Goal: Find specific page/section: Find specific page/section

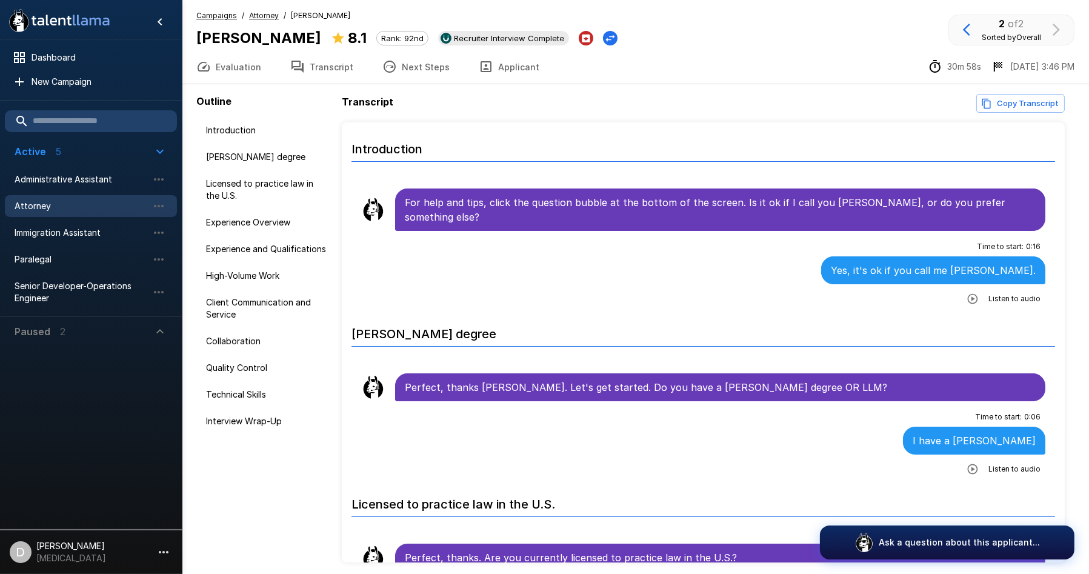
click at [92, 193] on li "Attorney" at bounding box center [91, 206] width 172 height 27
click at [92, 200] on span "Attorney" at bounding box center [81, 206] width 133 height 12
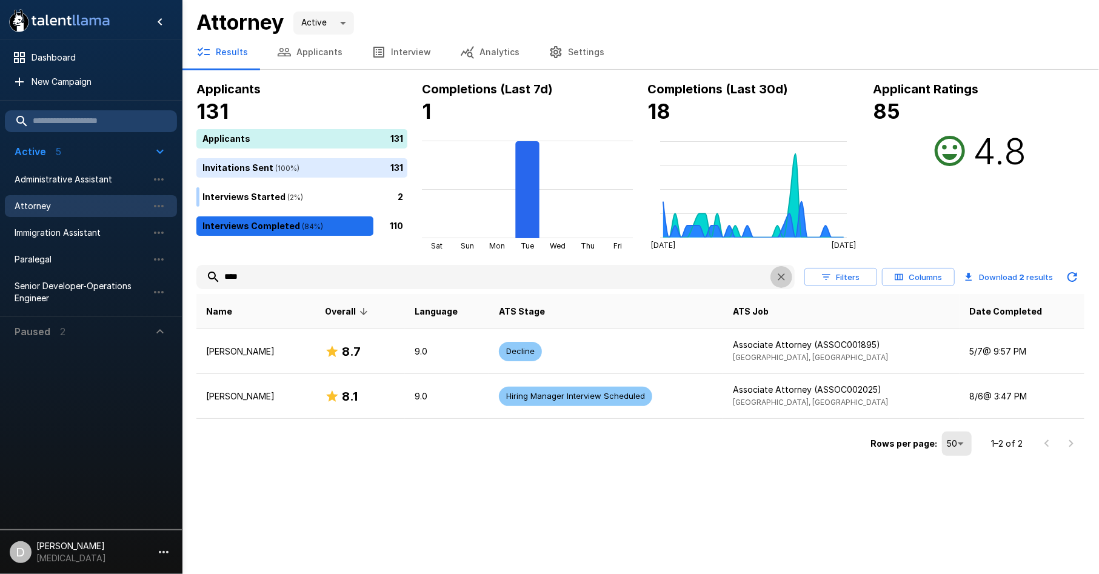
click at [778, 278] on icon "button" at bounding box center [781, 277] width 12 height 12
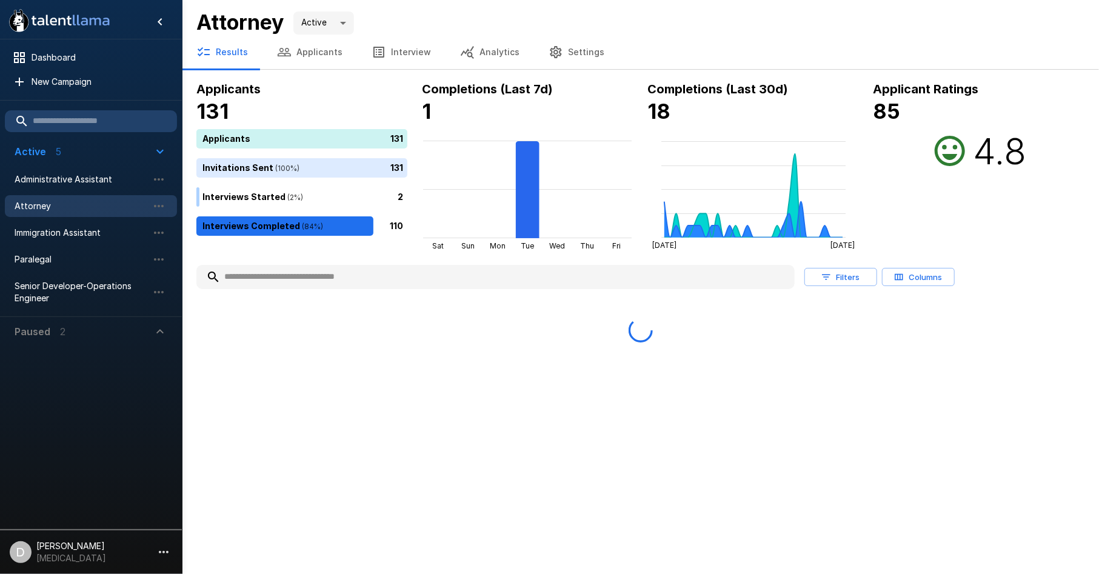
click at [305, 60] on button "Applicants" at bounding box center [310, 52] width 95 height 34
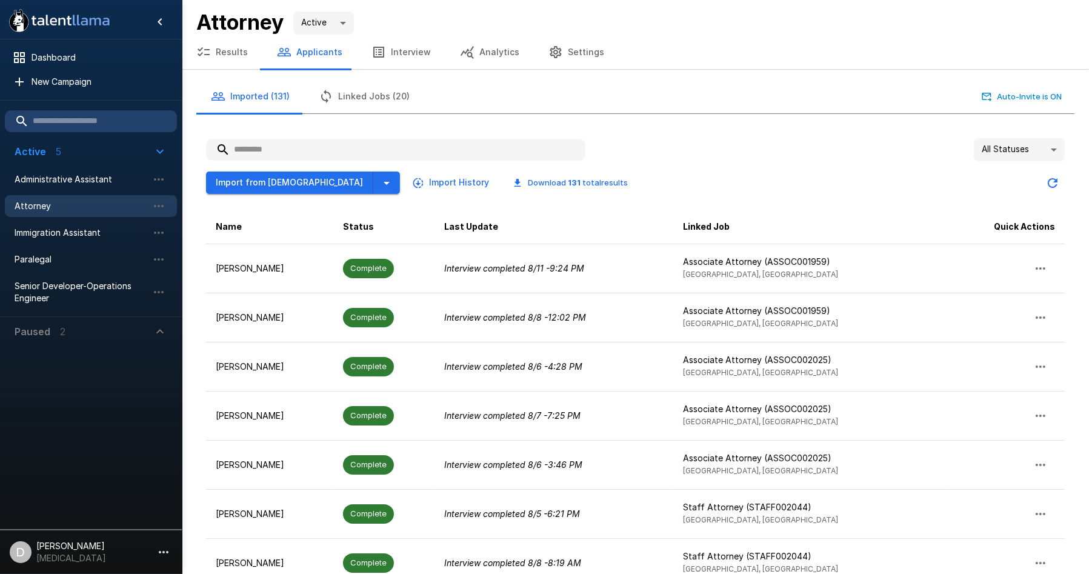
click at [358, 96] on button "Linked Jobs (20)" at bounding box center [364, 96] width 120 height 34
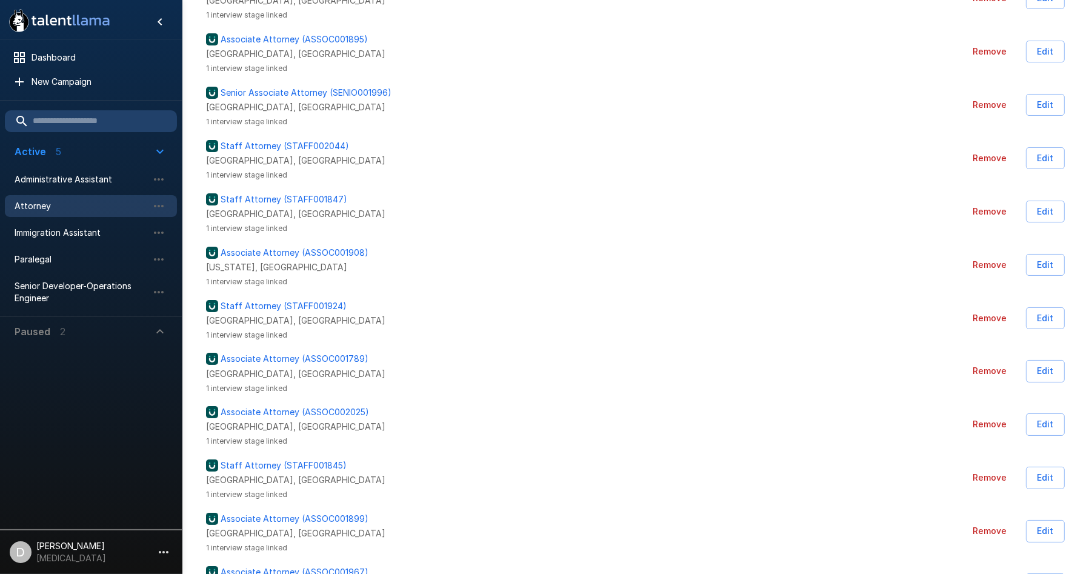
scroll to position [67, 0]
